Goal: Task Accomplishment & Management: Complete application form

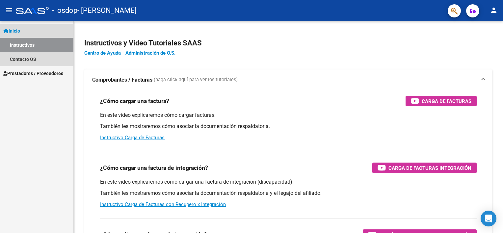
click at [19, 33] on span "Inicio" at bounding box center [11, 30] width 17 height 7
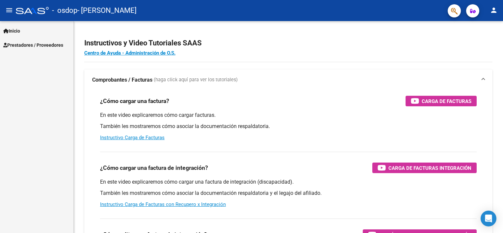
click at [19, 41] on span "Prestadores / Proveedores" at bounding box center [33, 44] width 60 height 7
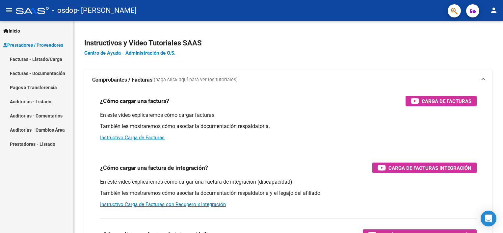
click at [34, 58] on link "Facturas - Listado/Carga" at bounding box center [36, 59] width 73 height 14
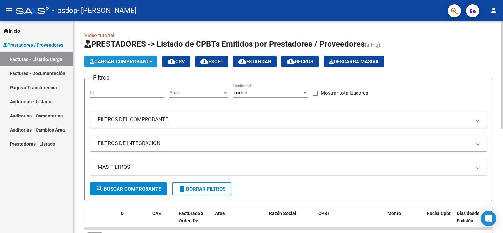
click at [125, 60] on span "Cargar Comprobante" at bounding box center [120, 62] width 62 height 6
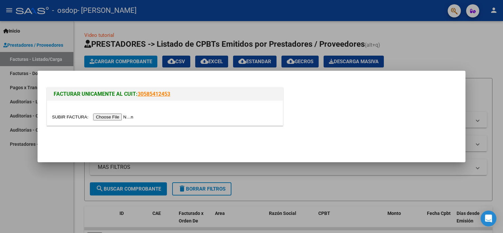
click at [113, 117] on input "file" at bounding box center [93, 116] width 83 height 7
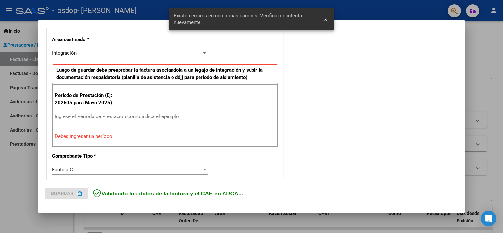
scroll to position [153, 0]
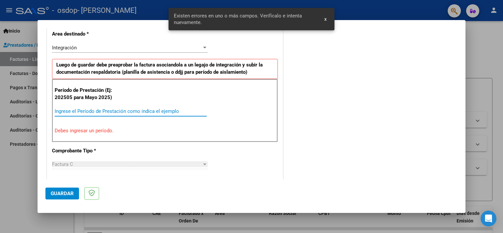
click at [121, 111] on input "Ingrese el Período de Prestación como indica el ejemplo" at bounding box center [131, 111] width 152 height 6
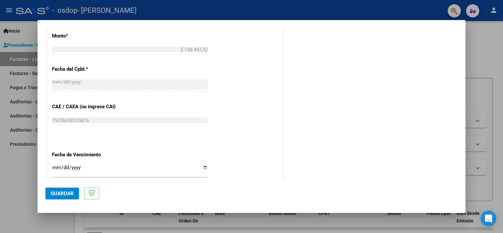
scroll to position [416, 0]
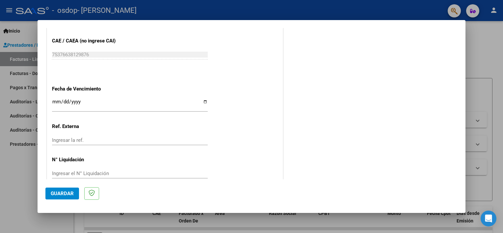
type input "202508"
click at [205, 102] on input "Ingresar la fecha" at bounding box center [130, 104] width 156 height 11
click at [205, 101] on input "[DATE]" at bounding box center [130, 104] width 156 height 11
type input "[DATE]"
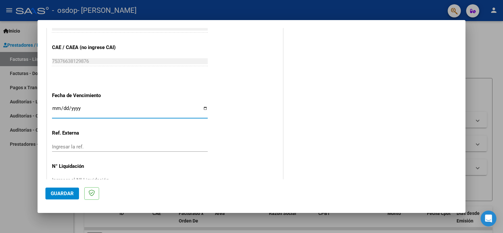
scroll to position [427, 0]
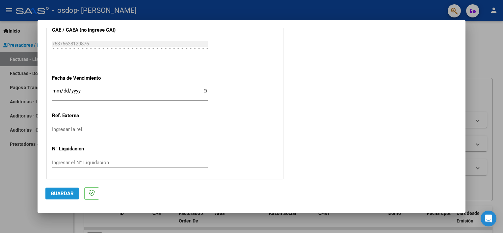
click at [59, 193] on span "Guardar" at bounding box center [62, 193] width 23 height 6
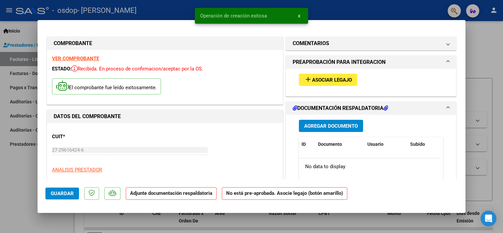
click at [312, 82] on span "Asociar Legajo" at bounding box center [332, 80] width 40 height 6
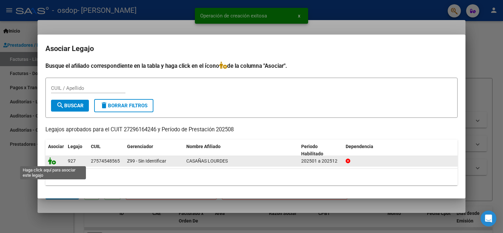
click at [54, 158] on icon at bounding box center [52, 160] width 8 height 7
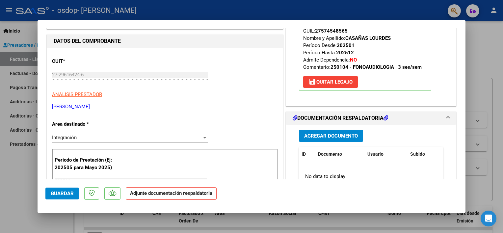
scroll to position [99, 0]
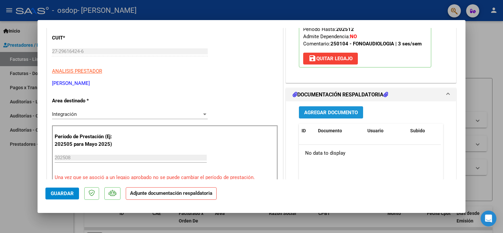
click at [327, 111] on span "Agregar Documento" at bounding box center [331, 113] width 54 height 6
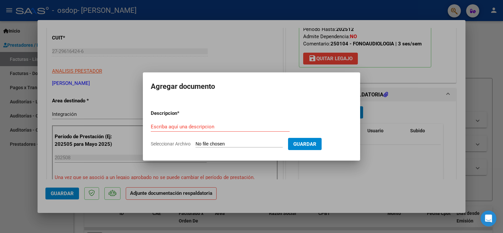
click at [200, 143] on input "Seleccionar Archivo" at bounding box center [238, 144] width 87 height 6
type input "C:\fakepath\CASAÑAS - AGO.pdf"
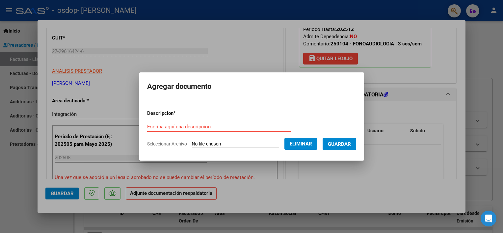
click at [227, 120] on form "Descripcion * Escriba aquí una descripcion Seleccionar Archivo Eliminar Guardar" at bounding box center [251, 129] width 209 height 48
click at [216, 128] on input "Escriba aquí una descripcion" at bounding box center [219, 127] width 144 height 6
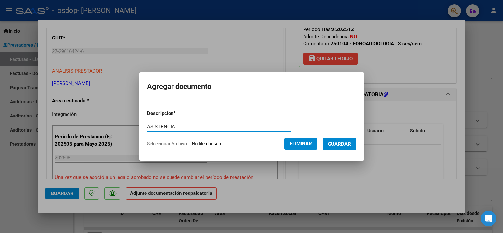
type input "ASISTENCIA"
click at [346, 145] on span "Guardar" at bounding box center [339, 144] width 23 height 6
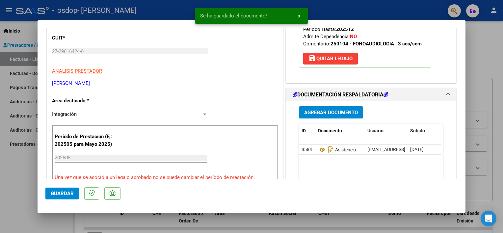
click at [312, 224] on div at bounding box center [251, 116] width 503 height 233
type input "$ 0,00"
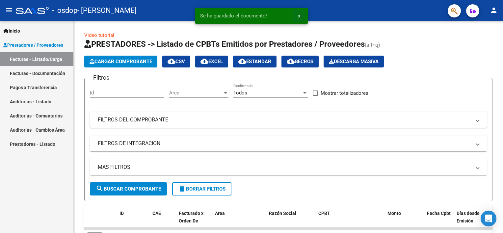
click at [300, 13] on button "x" at bounding box center [298, 16] width 13 height 12
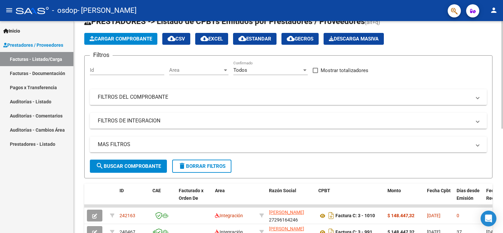
scroll to position [99, 0]
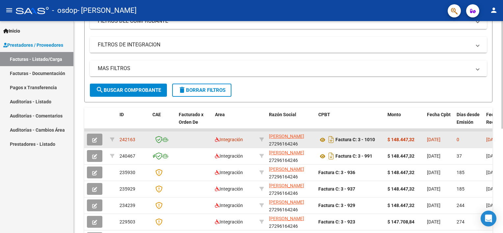
click at [93, 139] on icon "button" at bounding box center [94, 139] width 5 height 5
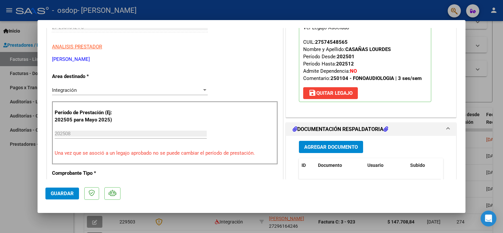
scroll to position [0, 0]
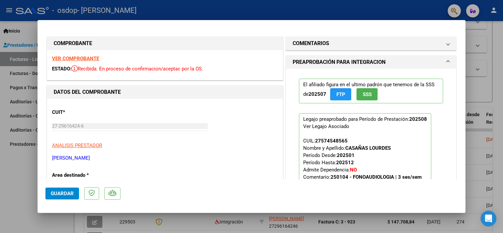
click at [12, 171] on div at bounding box center [251, 116] width 503 height 233
type input "$ 0,00"
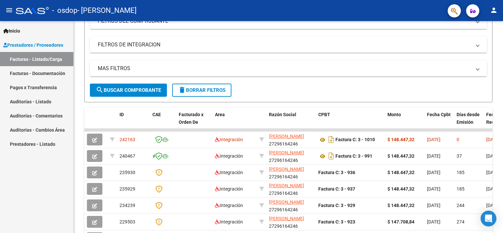
click at [488, 11] on button "person" at bounding box center [493, 10] width 13 height 13
click at [483, 47] on button "exit_to_app Salir" at bounding box center [480, 44] width 40 height 16
